Goal: Information Seeking & Learning: Find specific fact

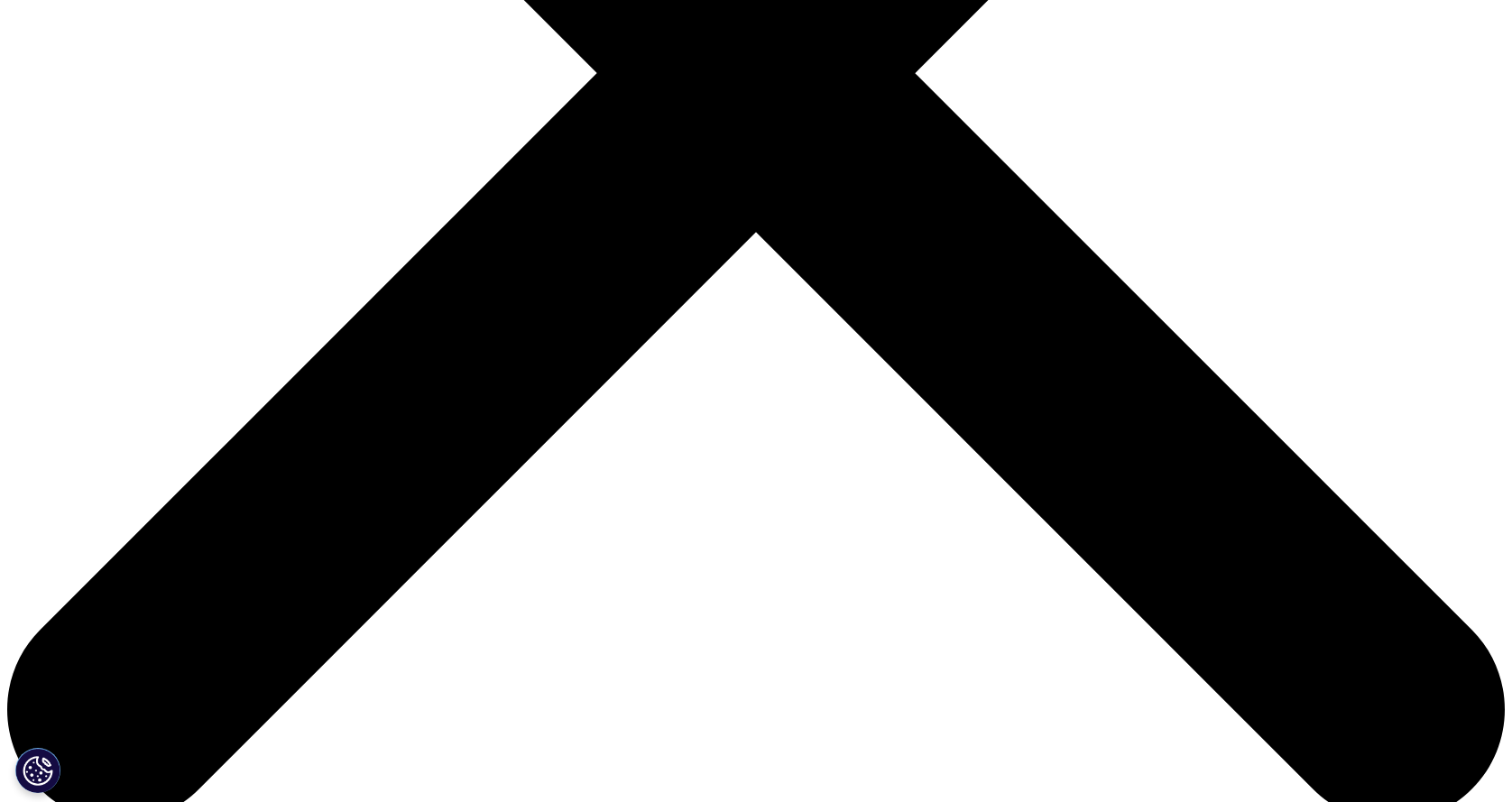
scroll to position [721, 0]
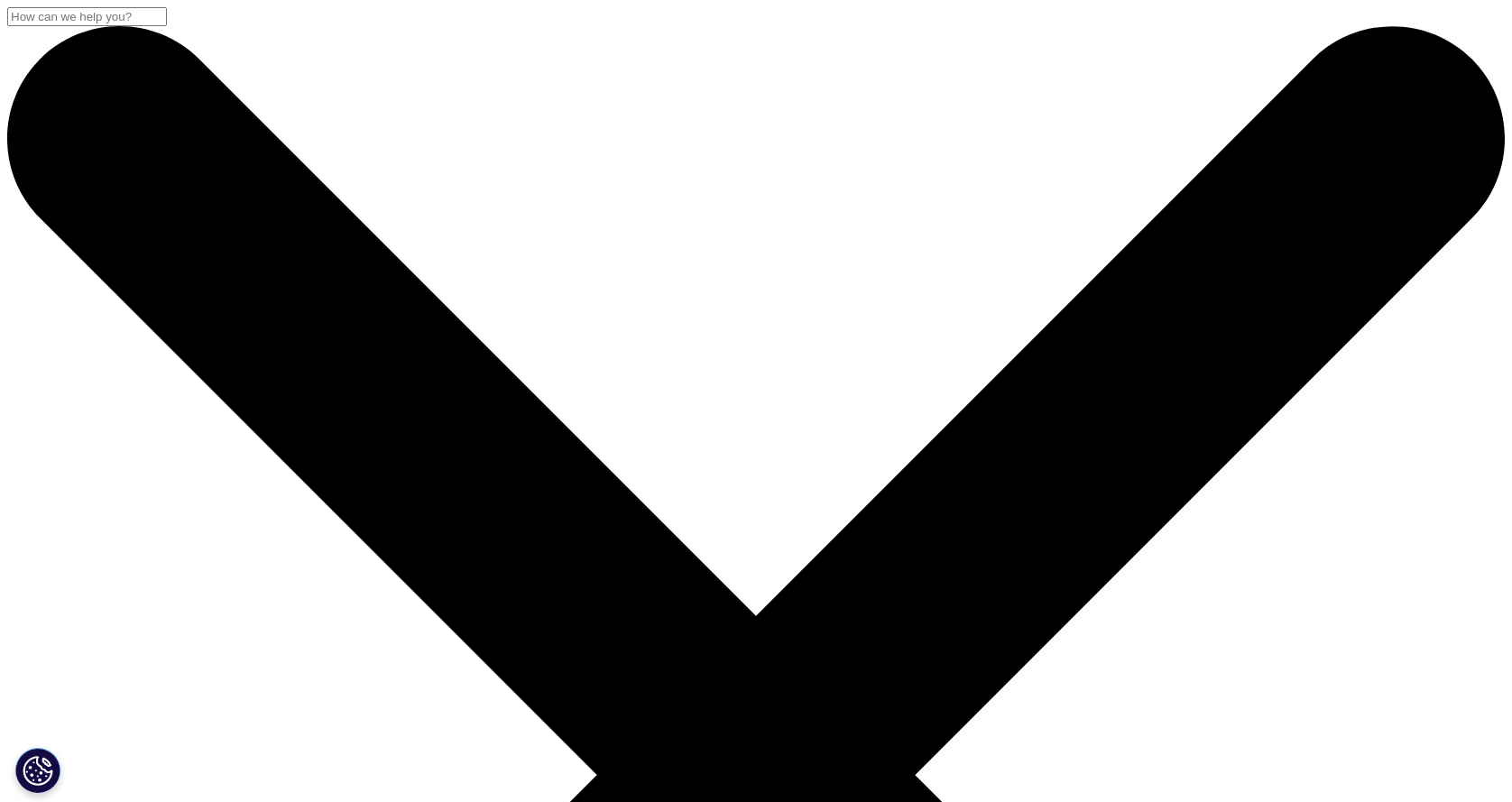
type input "ADME screening"
